Goal: Find specific page/section: Find specific page/section

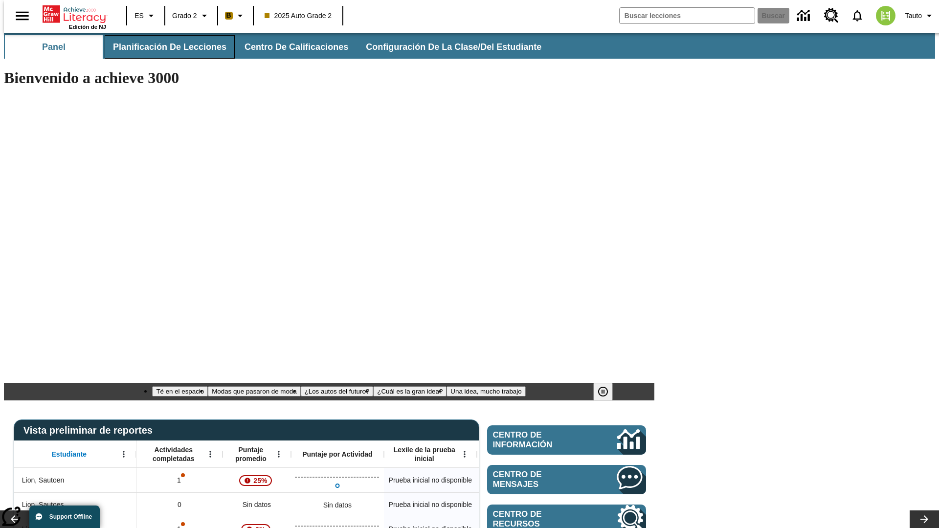
click at [164, 47] on span "Planificación de lecciones" at bounding box center [170, 47] width 114 height 11
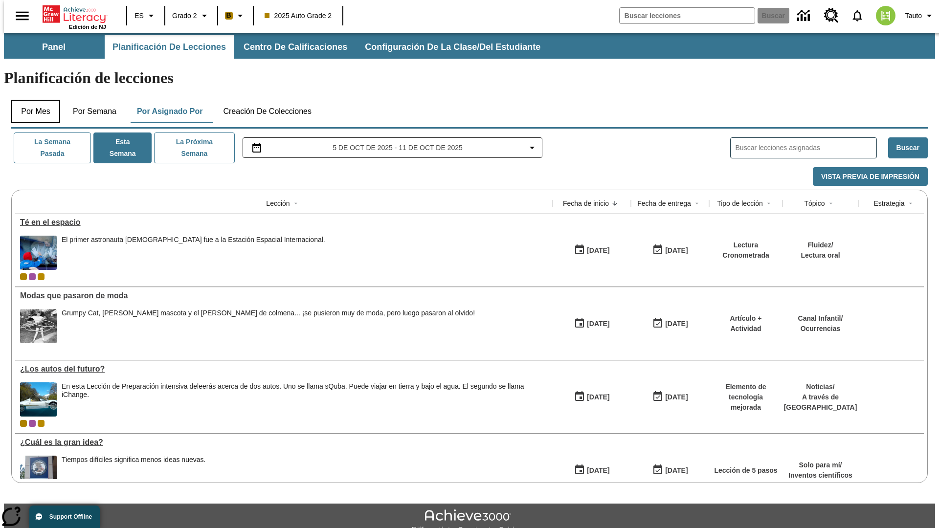
click at [32, 100] on button "Por mes" at bounding box center [35, 111] width 49 height 23
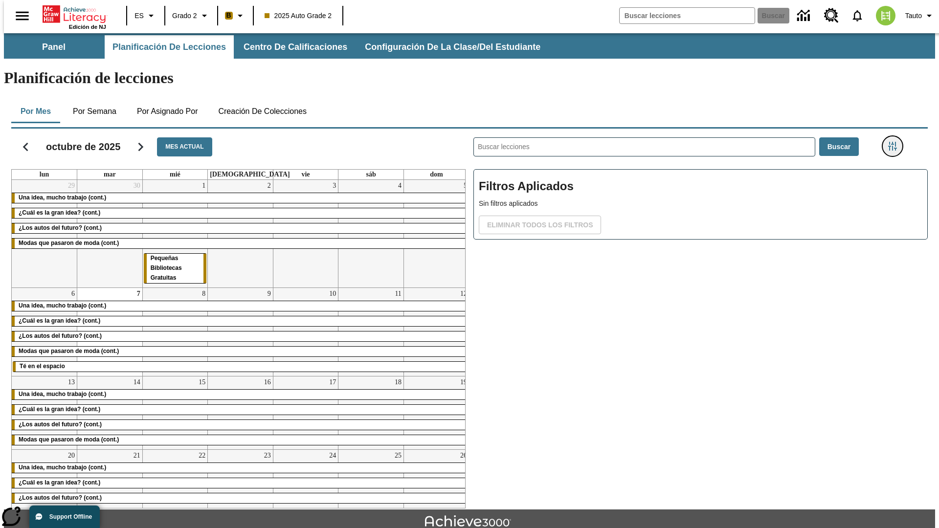
click at [896, 142] on icon "Menú lateral de filtros" at bounding box center [892, 146] width 9 height 9
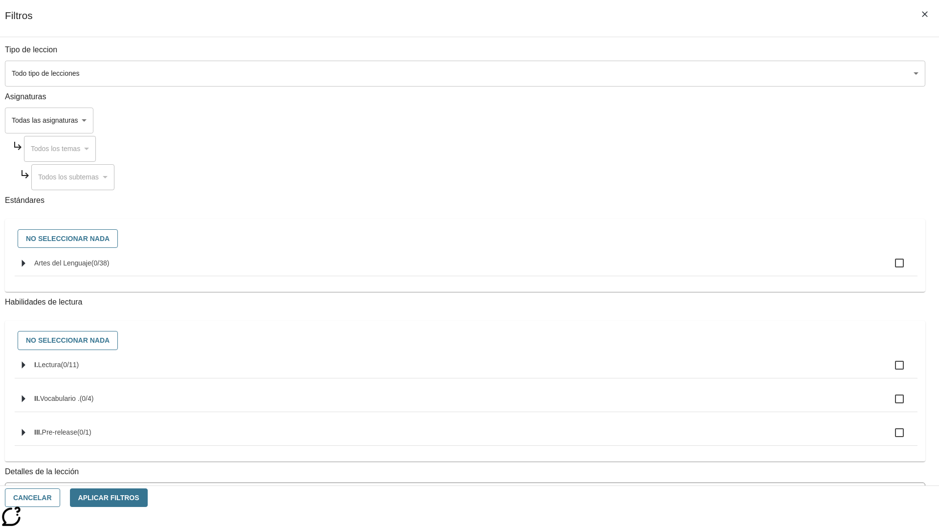
click at [698, 528] on span "La lección cuenta con los 5 pasos de la Rutina de lectoescritura" at bounding box center [458, 535] width 896 height 10
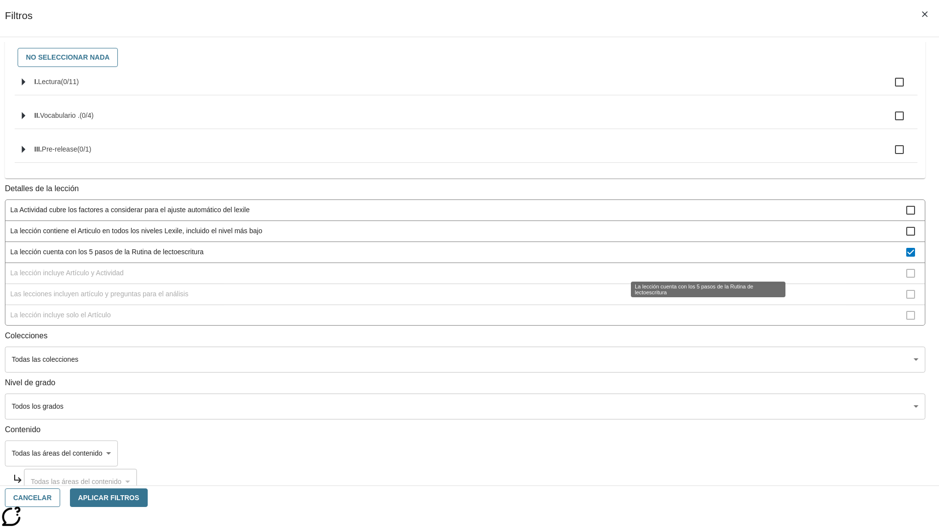
click at [698, 257] on span "La lección cuenta con los 5 pasos de la Rutina de lectoescritura" at bounding box center [458, 252] width 896 height 10
checkbox input "false"
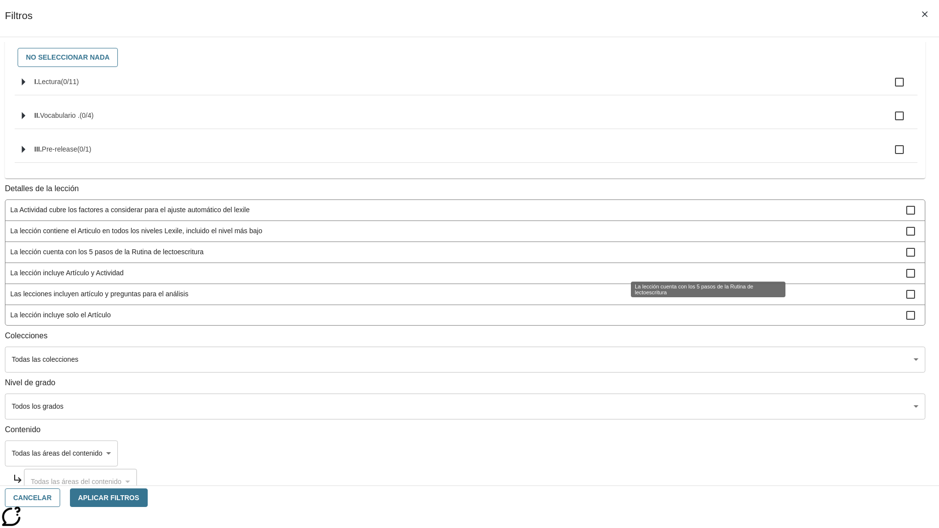
click at [698, 278] on span "La lección incluye Artículo y Actividad" at bounding box center [458, 273] width 896 height 10
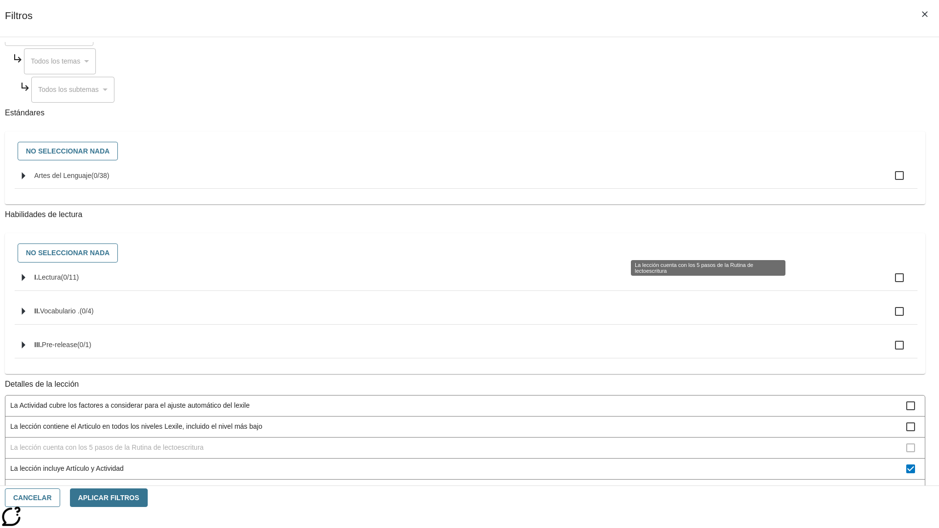
scroll to position [293, 0]
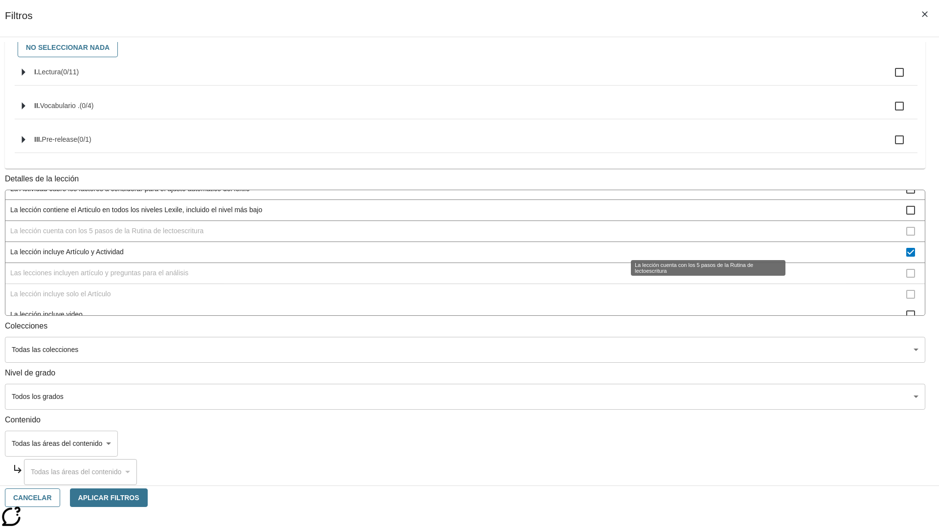
click at [697, 247] on span "La lección incluye Artículo y Actividad" at bounding box center [458, 252] width 896 height 10
checkbox input "false"
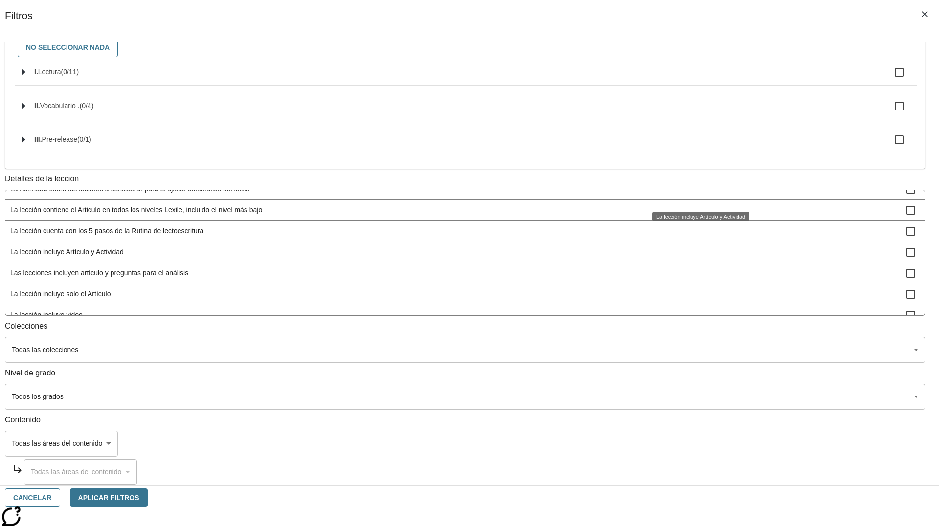
scroll to position [306, 0]
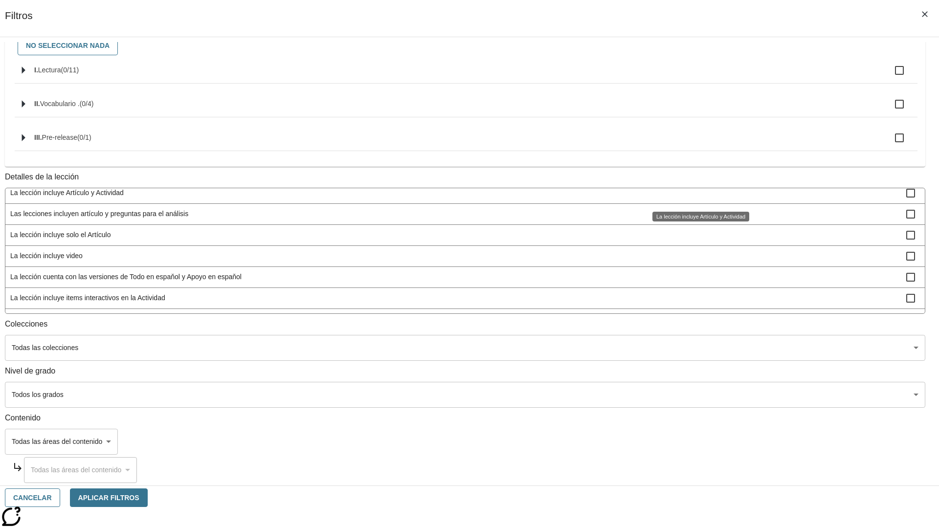
click at [698, 222] on div "La lección incluye Artículo y Actividad" at bounding box center [701, 217] width 97 height 10
click at [698, 219] on span "Las lecciones incluyen artículo y preguntas para el análisis" at bounding box center [458, 214] width 896 height 10
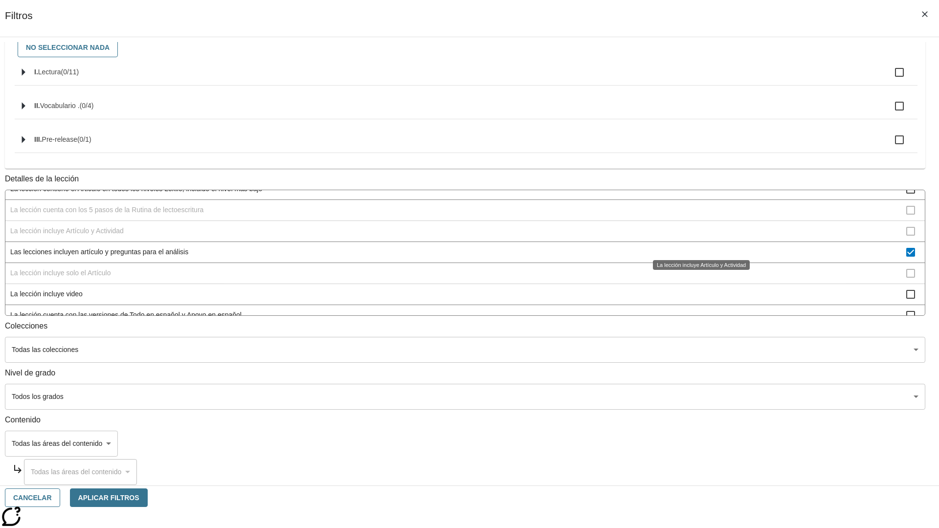
click at [698, 257] on span "Las lecciones incluyen artículo y preguntas para el análisis" at bounding box center [458, 252] width 896 height 10
checkbox input "false"
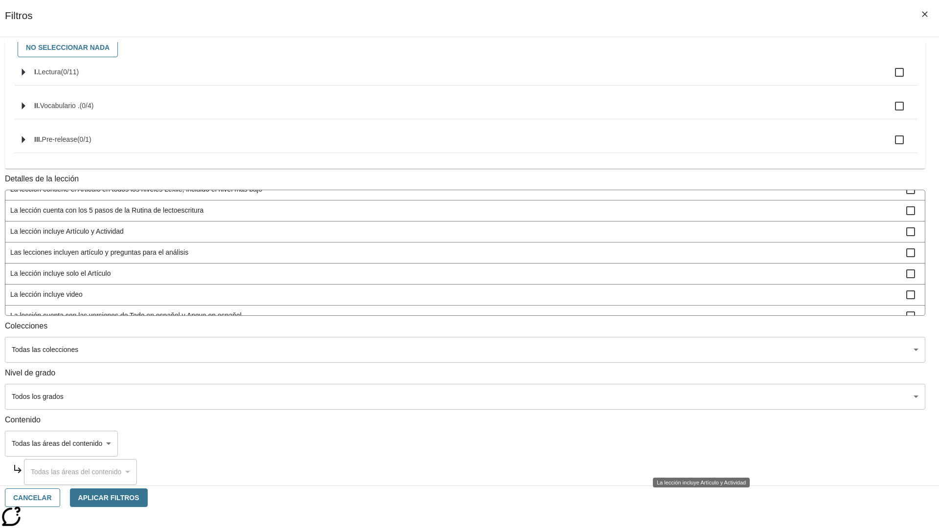
scroll to position [0, 0]
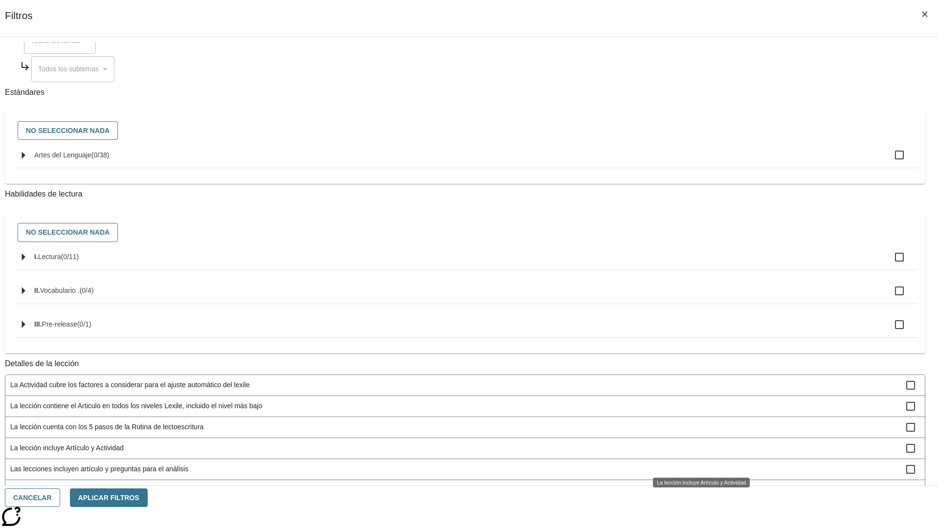
click at [698, 485] on span "La lección incluye solo el Artículo" at bounding box center [458, 490] width 896 height 10
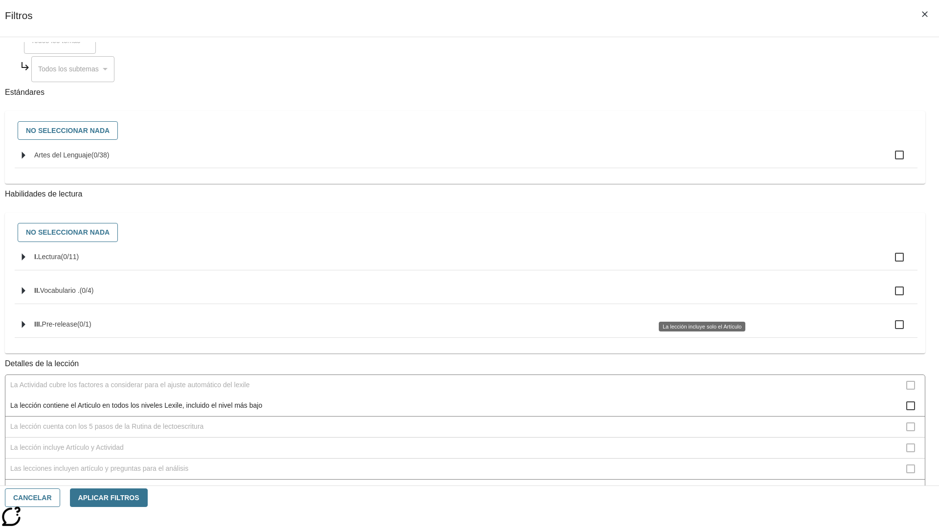
scroll to position [306, 0]
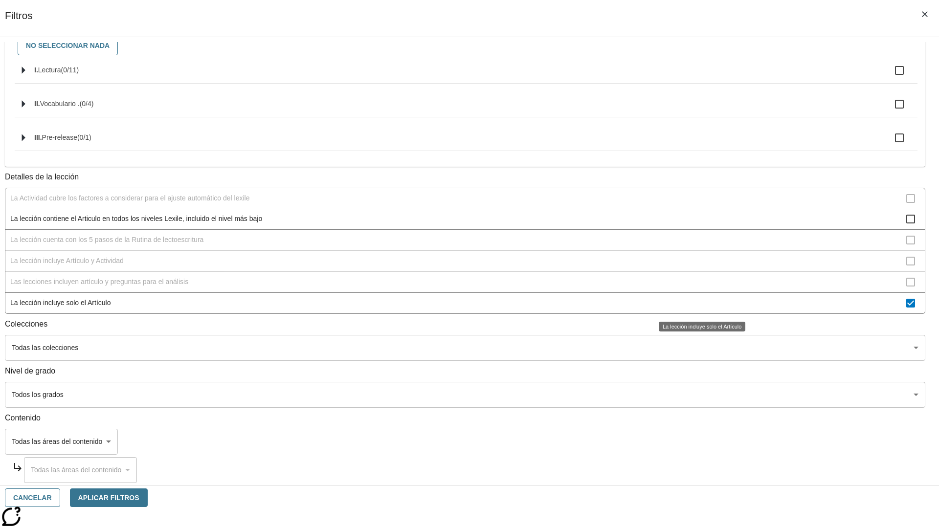
click at [698, 304] on span "La lección incluye solo el Artículo" at bounding box center [458, 303] width 896 height 10
checkbox input "false"
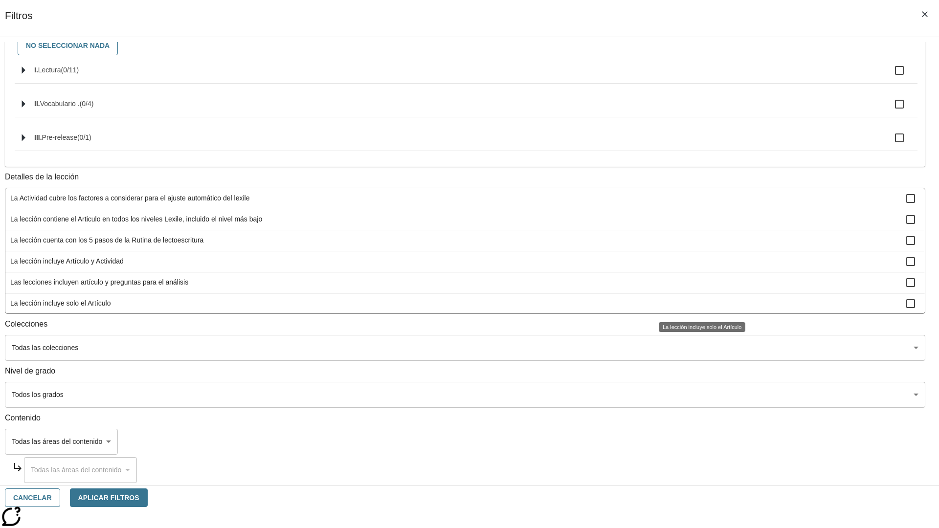
click at [698, 362] on span "La lección incluye items interactivos en la Actividad" at bounding box center [458, 367] width 896 height 10
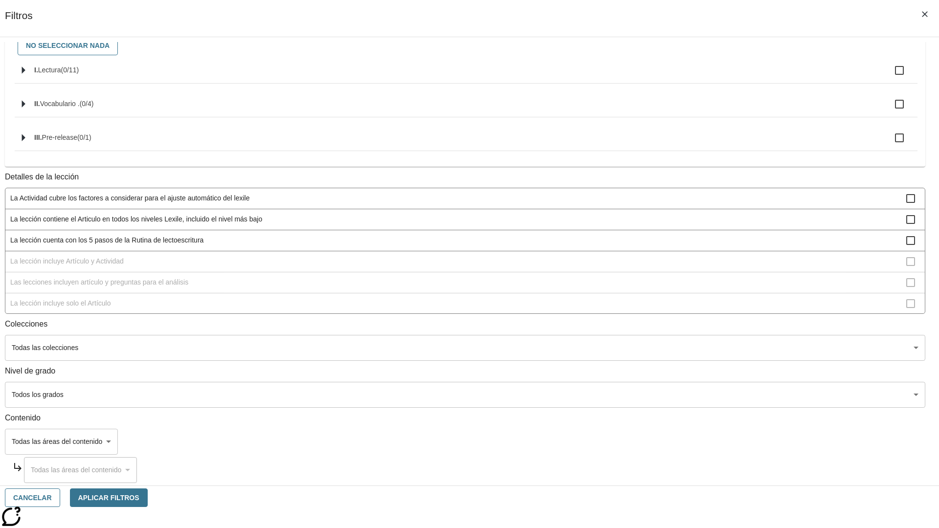
scroll to position [107, 0]
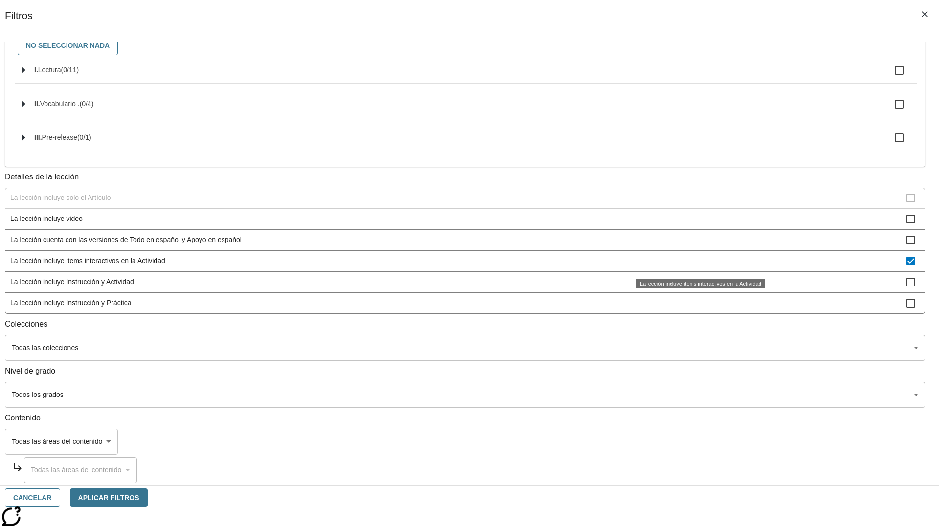
click at [698, 261] on span "La lección incluye items interactivos en la Actividad" at bounding box center [458, 261] width 896 height 10
checkbox input "false"
